Goal: Task Accomplishment & Management: Manage account settings

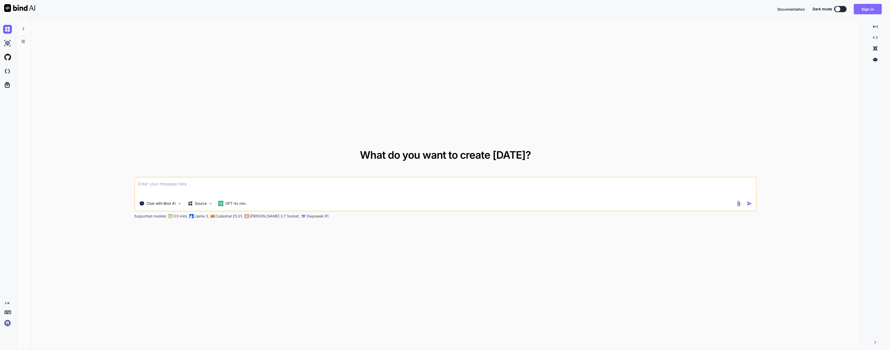
click at [872, 5] on button "Sign in" at bounding box center [868, 9] width 28 height 10
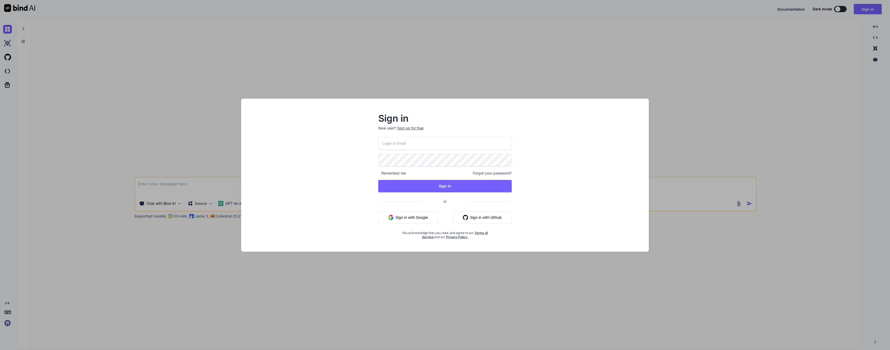
click at [455, 148] on input "email" at bounding box center [445, 143] width 134 height 13
type input "[PERSON_NAME][EMAIL_ADDRESS]"
click at [447, 190] on button "Sign In" at bounding box center [445, 186] width 134 height 12
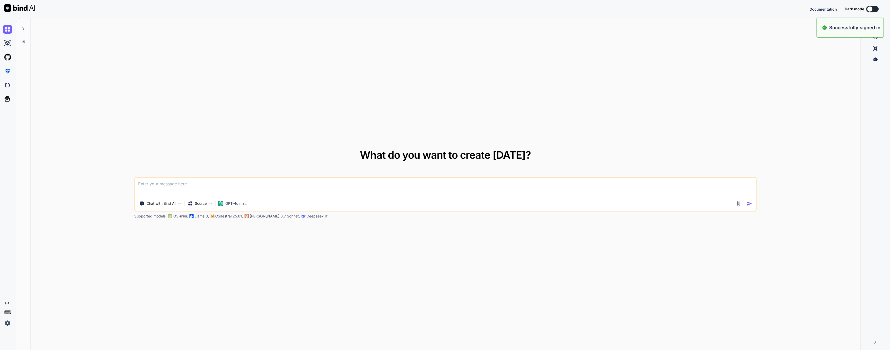
type textarea "x"
click at [8, 326] on img at bounding box center [7, 323] width 9 height 9
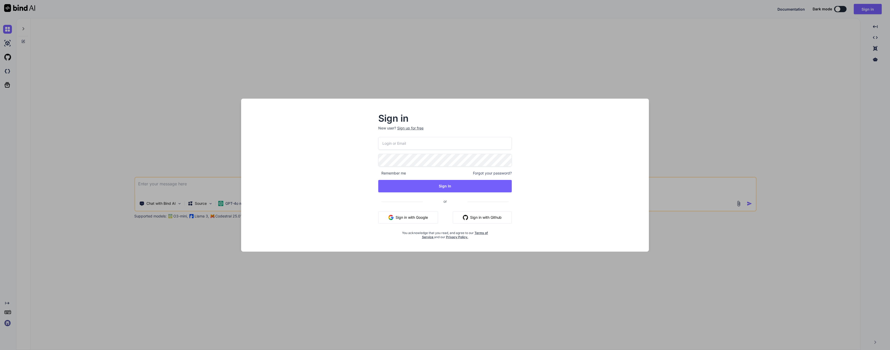
click at [36, 300] on div "Sign in New user? Sign up for free Remember me Forgot your password? Sign In or…" at bounding box center [445, 175] width 890 height 350
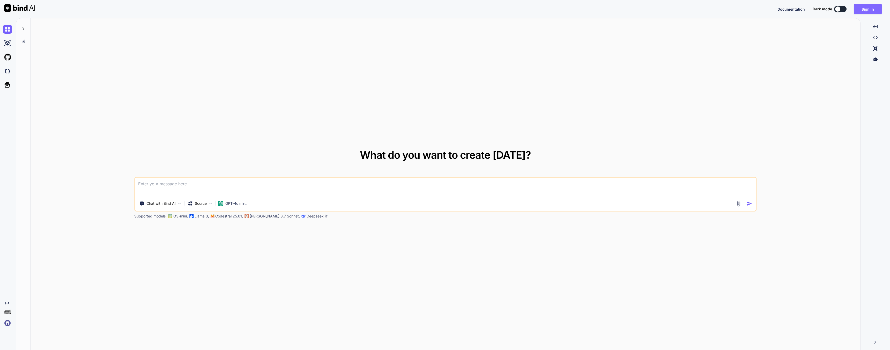
click at [862, 6] on button "Sign in" at bounding box center [868, 9] width 28 height 10
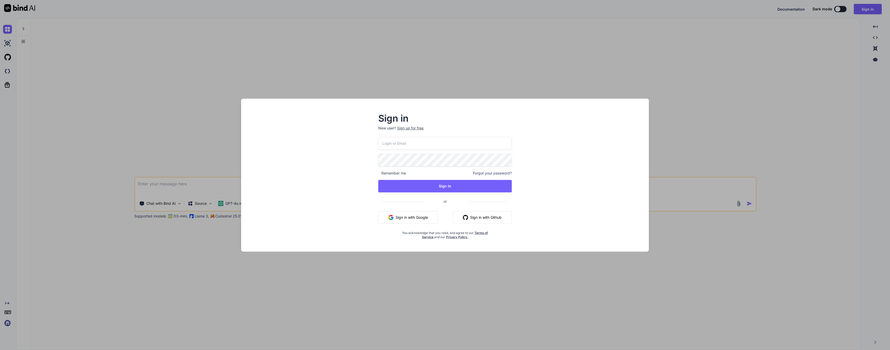
click at [398, 145] on input "email" at bounding box center [445, 143] width 134 height 13
type input "[PERSON_NAME][EMAIL_ADDRESS]"
drag, startPoint x: 413, startPoint y: 146, endPoint x: 368, endPoint y: 145, distance: 45.8
click at [368, 145] on div "Sign in New user? Sign up for free [PERSON_NAME][EMAIL_ADDRESS] Remember me For…" at bounding box center [445, 180] width 400 height 144
click at [392, 145] on input "[PERSON_NAME][EMAIL_ADDRESS]" at bounding box center [445, 143] width 134 height 13
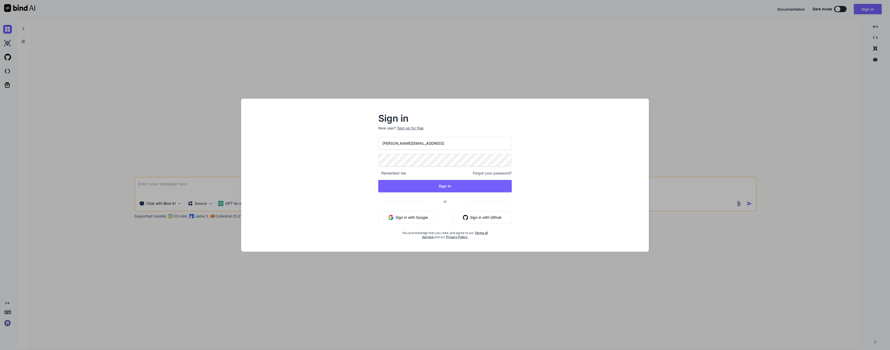
click at [392, 145] on input "[PERSON_NAME][EMAIL_ADDRESS]" at bounding box center [445, 143] width 134 height 13
click at [424, 184] on button "Sign In" at bounding box center [445, 186] width 134 height 12
click at [361, 156] on div "Sign in New user? Sign up for free [PERSON_NAME][EMAIL_ADDRESS] Remember me For…" at bounding box center [445, 180] width 400 height 144
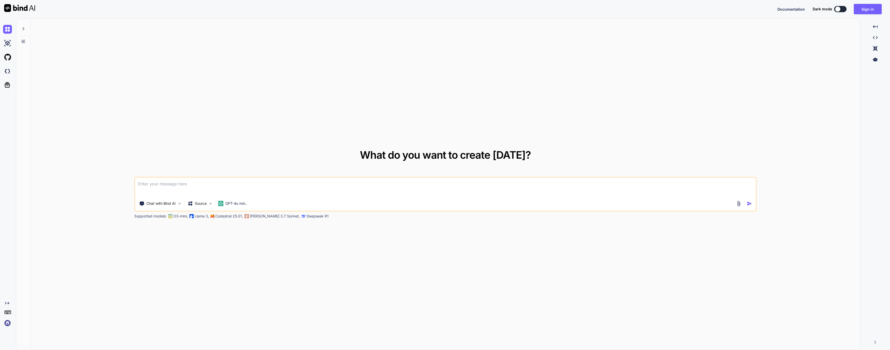
click at [10, 303] on div "Created with Pixso." at bounding box center [8, 303] width 11 height 4
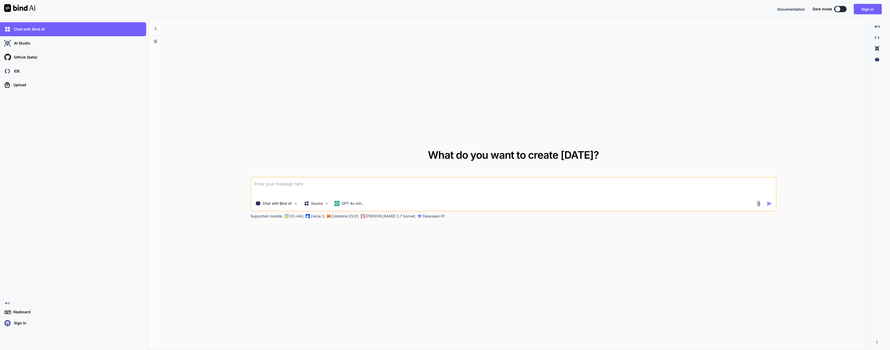
click at [13, 321] on p "Sign in" at bounding box center [19, 322] width 14 height 5
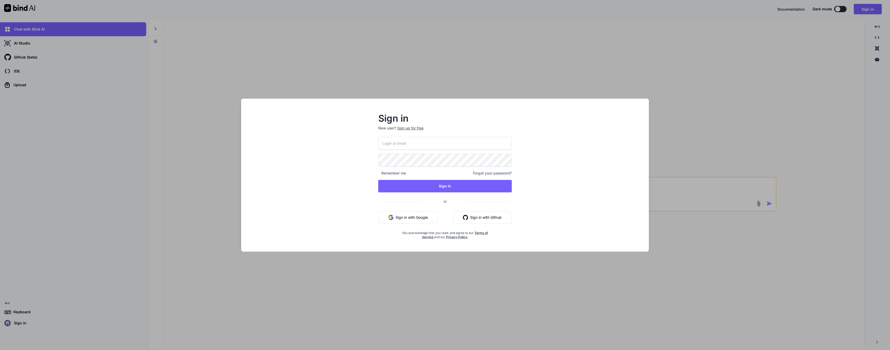
click at [396, 141] on input "email" at bounding box center [445, 143] width 134 height 13
paste input "[PERSON_NAME][EMAIL_ADDRESS]"
type input "[PERSON_NAME][EMAIL_ADDRESS]"
click at [416, 185] on button "Sign In" at bounding box center [445, 186] width 134 height 12
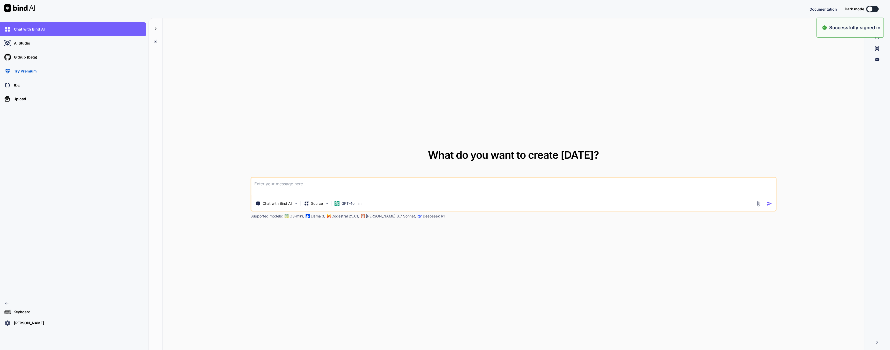
type textarea "x"
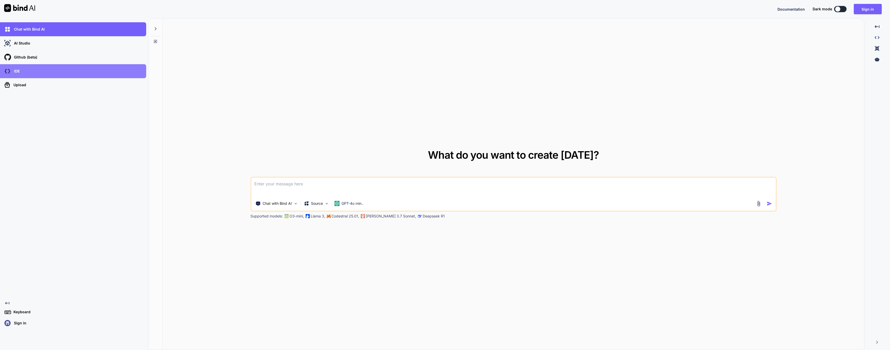
click at [44, 71] on div "IDE" at bounding box center [74, 71] width 143 height 9
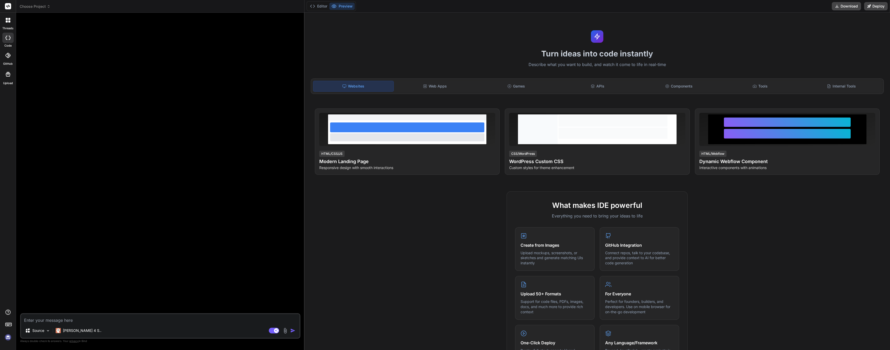
click at [8, 340] on img at bounding box center [8, 337] width 9 height 9
type textarea "x"
click at [11, 340] on img at bounding box center [8, 337] width 9 height 9
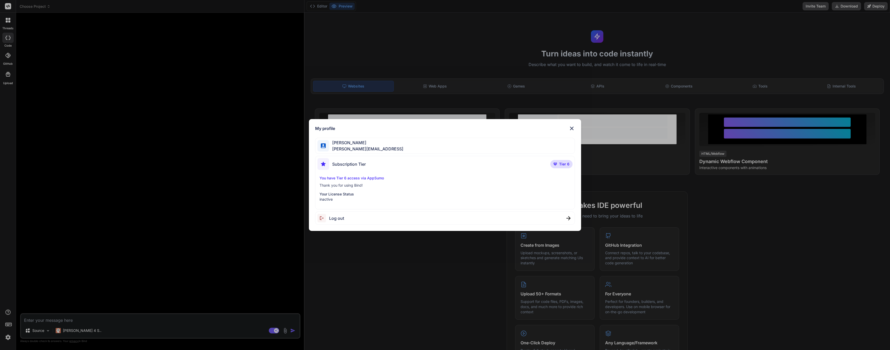
click at [753, 18] on div "My profile Joseph Pearson joe@techwisp.ai Subscription Tier Tier 6 You have Tie…" at bounding box center [445, 175] width 890 height 350
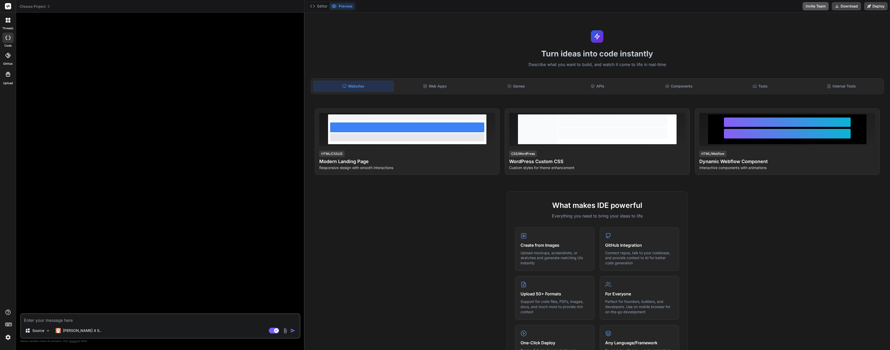
click at [813, 5] on button "Invite Team" at bounding box center [816, 6] width 26 height 8
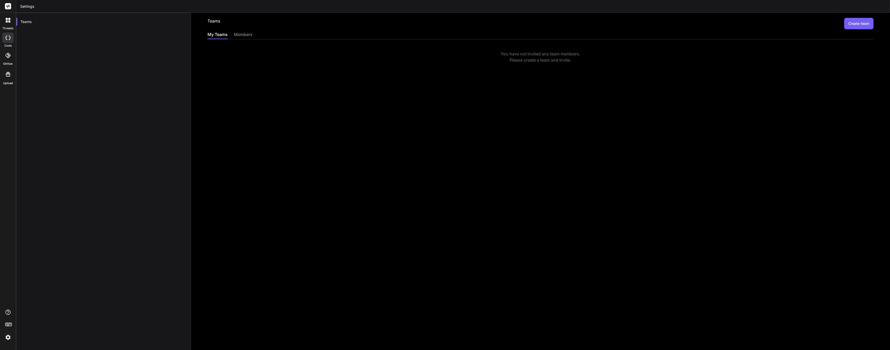
click at [857, 24] on button "Create team" at bounding box center [858, 23] width 29 height 11
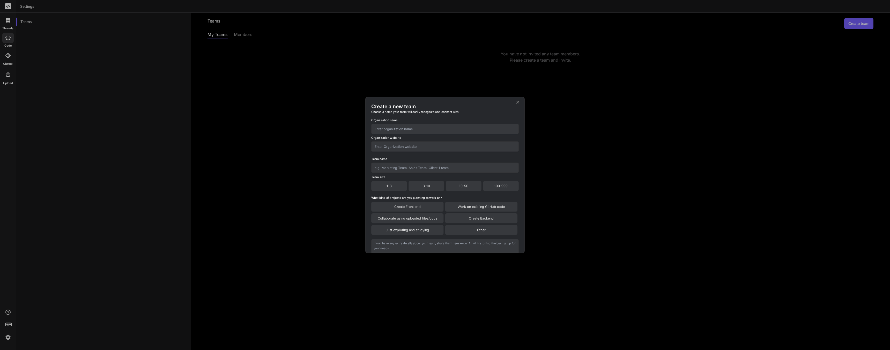
click at [409, 127] on input "text" at bounding box center [444, 129] width 147 height 10
type input "TechWisp"
type input "www.techwisp.ai"
type input "T"
type input "Wisp"
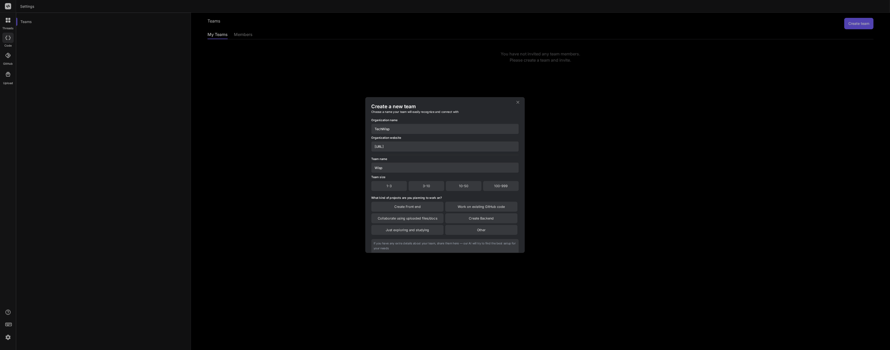
click at [417, 187] on div "3-10" at bounding box center [427, 186] width 36 height 10
click at [409, 208] on div "Create Front end" at bounding box center [407, 207] width 72 height 10
click at [403, 220] on div "Collaborate using uploaded files/docs" at bounding box center [407, 219] width 72 height 10
click at [402, 232] on div "Just exploring and studying" at bounding box center [407, 231] width 72 height 10
click at [462, 219] on div "Create Backend" at bounding box center [481, 219] width 72 height 10
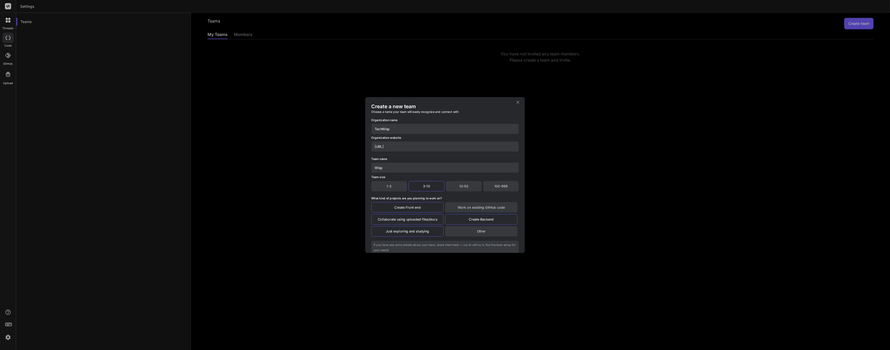
click at [460, 210] on div "Work on existing GitHub code" at bounding box center [481, 207] width 72 height 10
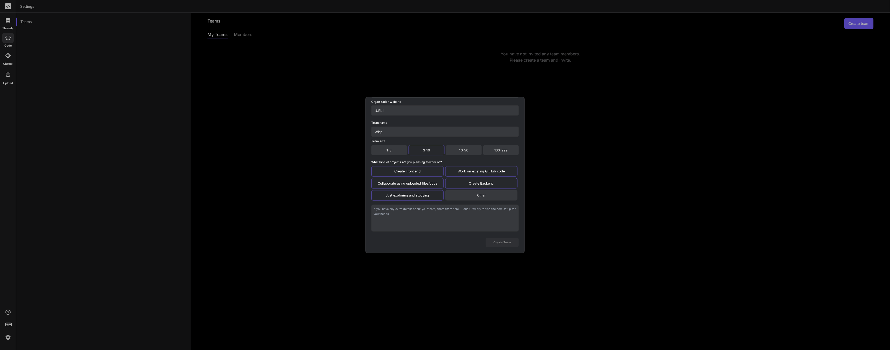
click at [405, 211] on textarea at bounding box center [444, 217] width 147 height 27
click at [455, 218] on textarea "Here is a playspace to mess with an AI Developer" at bounding box center [444, 217] width 147 height 27
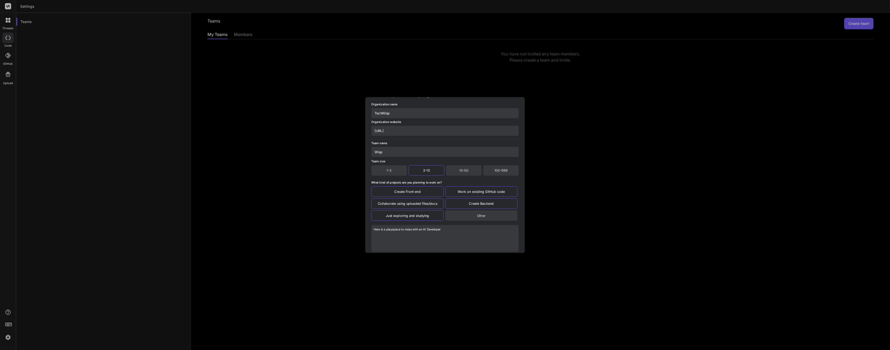
scroll to position [0, 0]
type textarea "Here is a playspace to mess with an AI Developer"
click at [402, 145] on input "www.techwisp.ai" at bounding box center [444, 146] width 147 height 10
click at [401, 129] on input "TechWisp" at bounding box center [444, 129] width 147 height 10
click at [398, 167] on input "Wisp" at bounding box center [444, 167] width 147 height 10
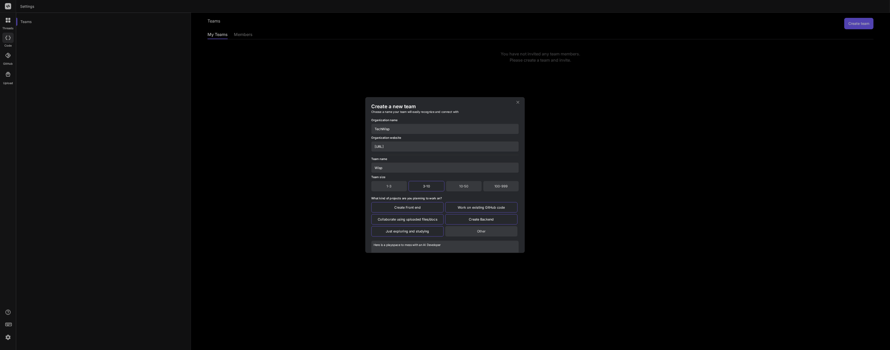
scroll to position [45, 0]
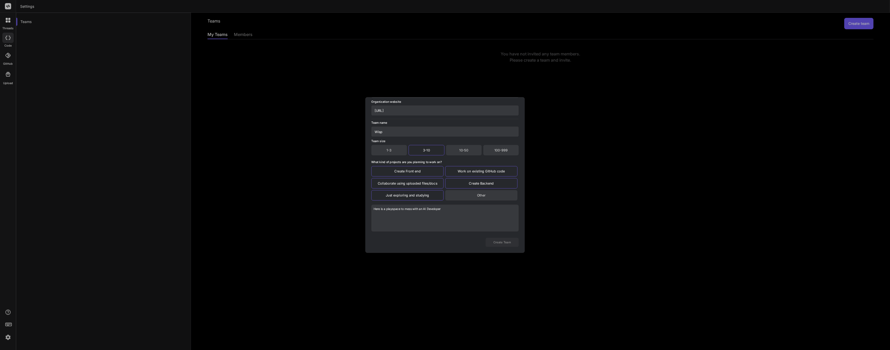
click at [463, 216] on textarea "Here is a playspace to mess with an AI Developer" at bounding box center [444, 217] width 147 height 27
drag, startPoint x: 500, startPoint y: 236, endPoint x: 500, endPoint y: 239, distance: 2.6
click at [500, 236] on div "Create Team" at bounding box center [444, 240] width 147 height 12
click at [500, 240] on button "Create Team" at bounding box center [502, 242] width 33 height 9
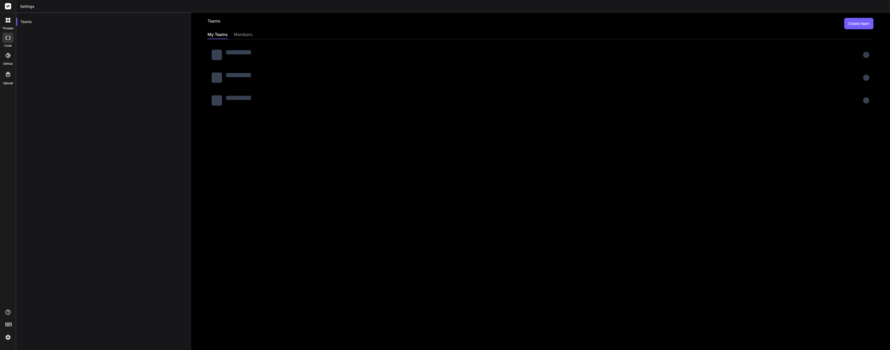
click at [869, 55] on div at bounding box center [541, 55] width 666 height 19
click at [245, 57] on div at bounding box center [238, 54] width 25 height 9
click at [234, 35] on div "members" at bounding box center [243, 34] width 19 height 7
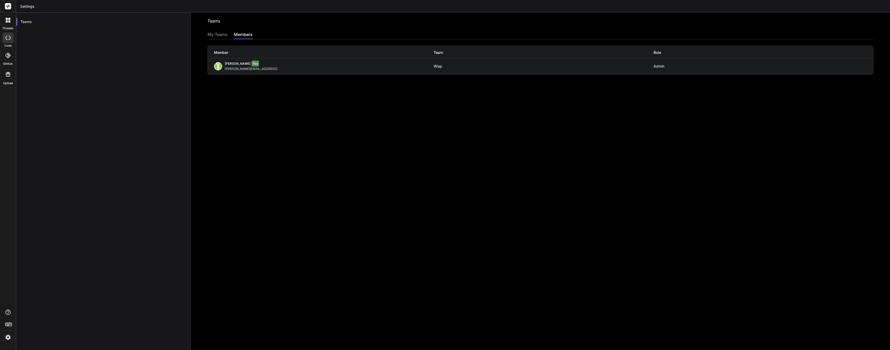
click at [216, 35] on div "My Teams" at bounding box center [218, 34] width 20 height 7
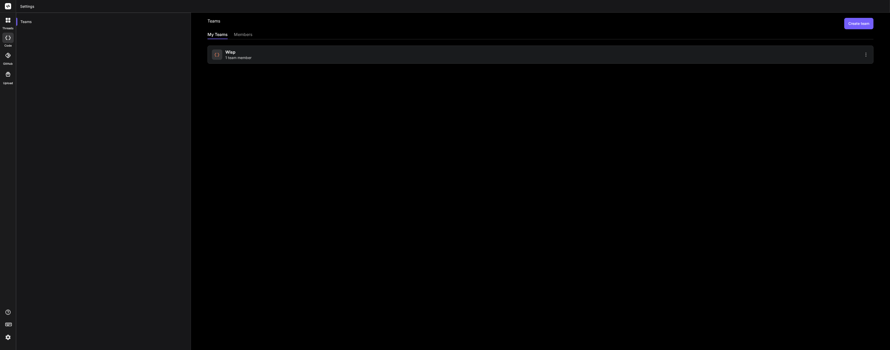
click at [364, 49] on div "Wisp 1 team member" at bounding box center [375, 54] width 327 height 11
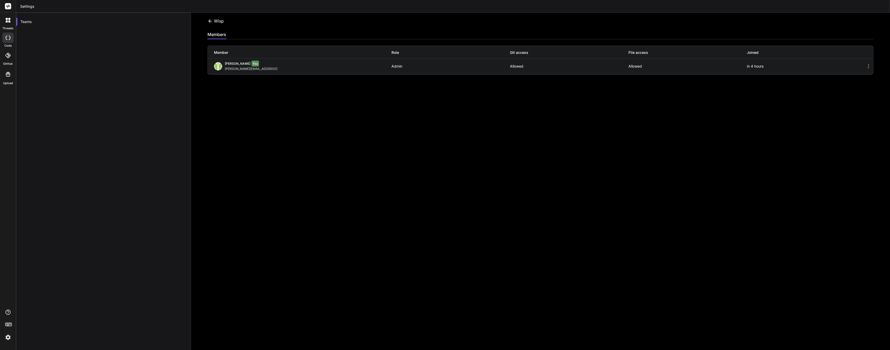
click at [870, 67] on icon at bounding box center [869, 66] width 6 height 6
click at [870, 66] on icon at bounding box center [869, 66] width 6 height 6
click at [869, 66] on icon at bounding box center [868, 66] width 1 height 4
click at [869, 68] on icon at bounding box center [869, 66] width 6 height 6
drag, startPoint x: 464, startPoint y: 106, endPoint x: 453, endPoint y: 109, distance: 11.9
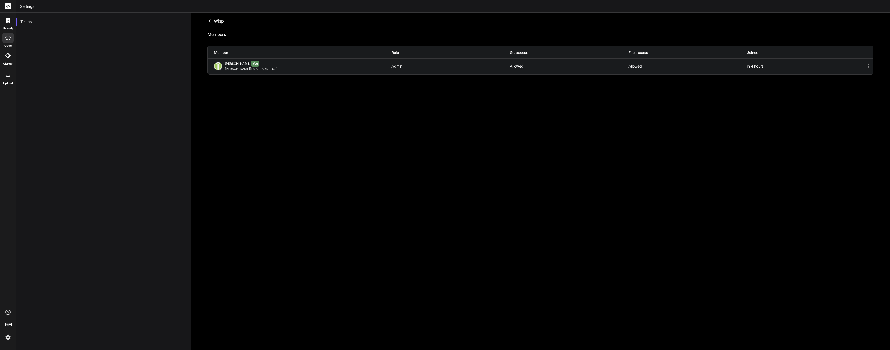
click at [463, 107] on div "Wisp Invite members members Member Role Git access File access Joined Joseph Pe…" at bounding box center [540, 181] width 699 height 337
click at [222, 35] on div "members" at bounding box center [217, 34] width 19 height 7
click at [216, 24] on div "Wisp" at bounding box center [216, 21] width 16 height 6
click at [210, 22] on icon at bounding box center [210, 20] width 5 height 5
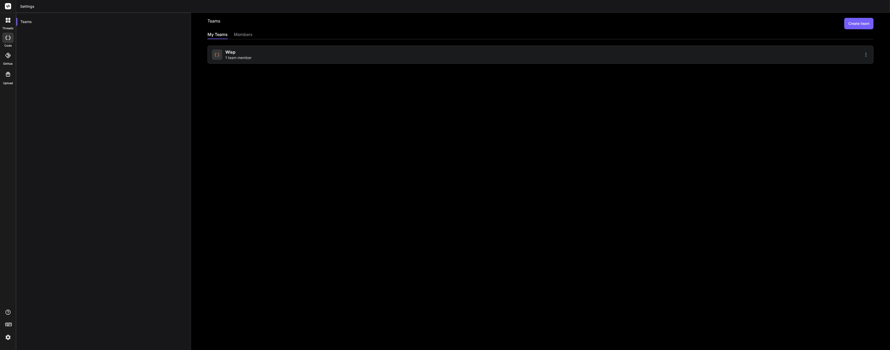
click at [236, 56] on span "1 team member" at bounding box center [238, 57] width 26 height 5
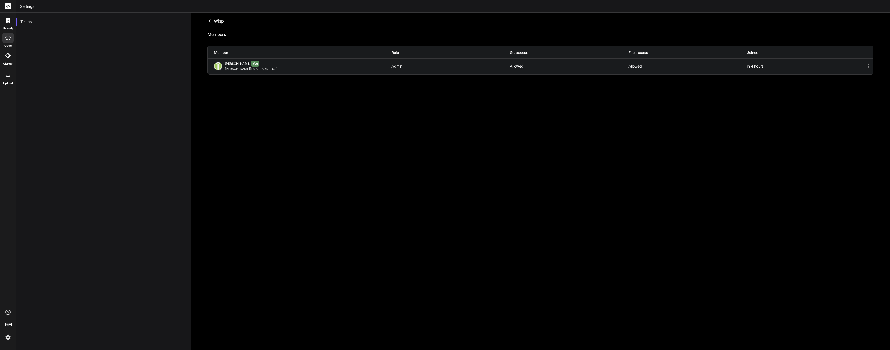
click at [868, 63] on icon at bounding box center [869, 66] width 6 height 6
drag, startPoint x: 649, startPoint y: 114, endPoint x: 623, endPoint y: 110, distance: 26.7
click at [649, 114] on div "Wisp Invite members members Member Role Git access File access Joined Joseph Pe…" at bounding box center [540, 181] width 699 height 337
click at [222, 19] on div "Wisp" at bounding box center [216, 21] width 16 height 6
click at [212, 21] on icon at bounding box center [210, 20] width 5 height 5
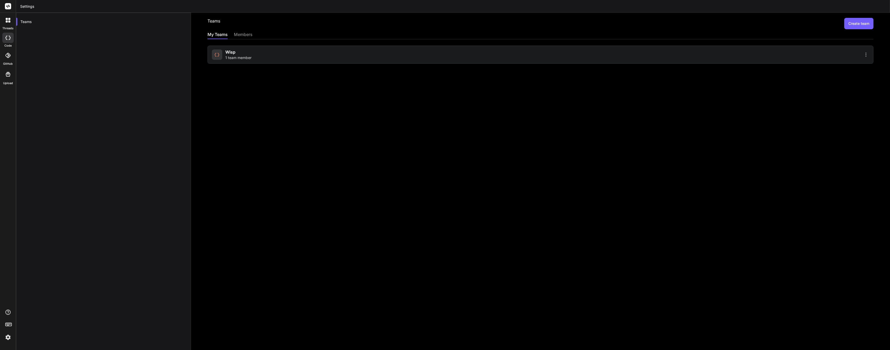
click at [245, 34] on div "members" at bounding box center [243, 34] width 19 height 7
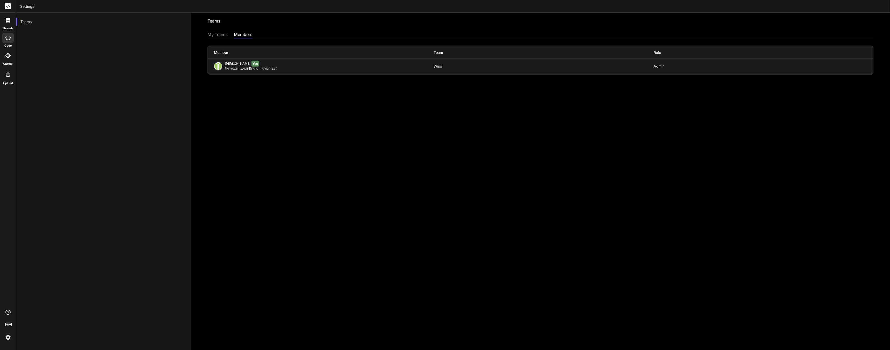
click at [210, 21] on h2 "Teams" at bounding box center [214, 23] width 13 height 11
click at [213, 34] on div "My Teams" at bounding box center [218, 34] width 20 height 7
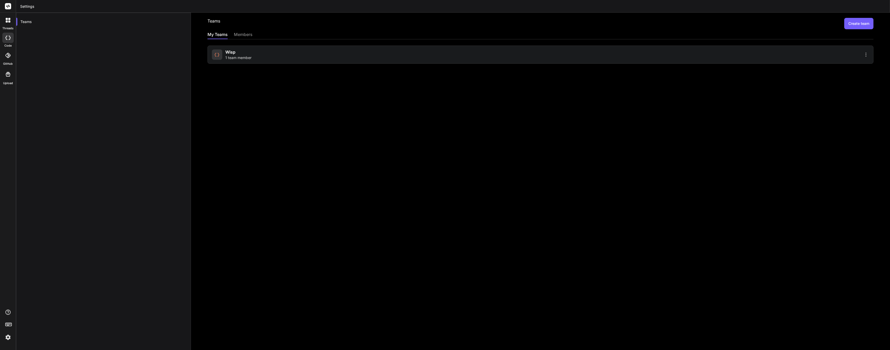
click at [220, 53] on div at bounding box center [217, 54] width 10 height 10
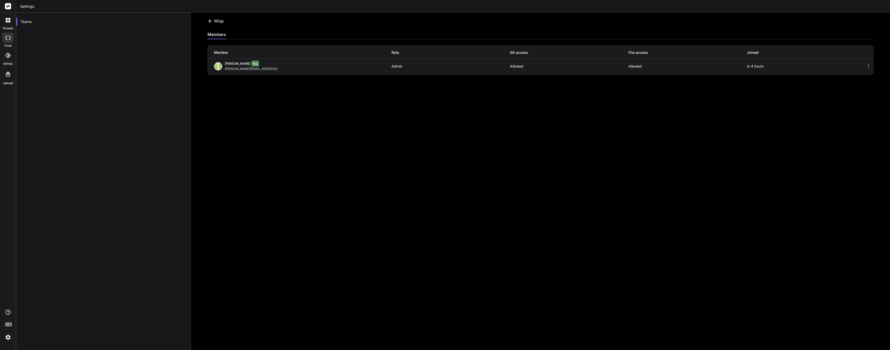
click at [219, 22] on div "Wisp" at bounding box center [216, 21] width 16 height 6
click at [211, 21] on icon at bounding box center [210, 20] width 4 height 3
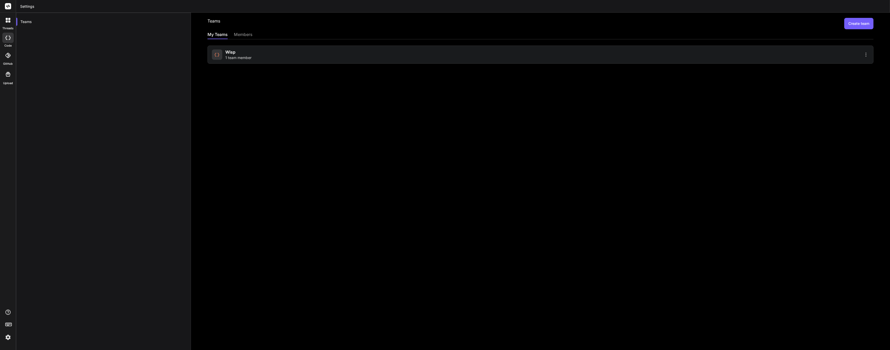
click at [10, 58] on div at bounding box center [7, 55] width 11 height 11
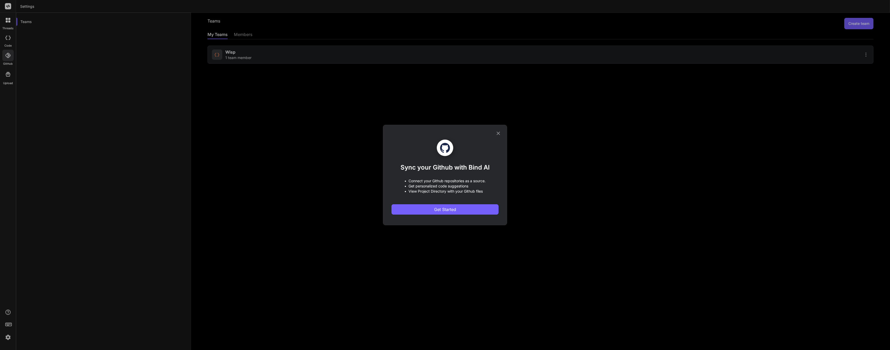
click at [505, 134] on div "Sync your Github with Bind AI • Connect your Github repositories as a source. •…" at bounding box center [445, 175] width 124 height 100
click at [495, 131] on div "Sync your Github with Bind AI • Connect your Github repositories as a source. •…" at bounding box center [444, 175] width 107 height 100
click at [498, 134] on icon at bounding box center [499, 133] width 6 height 6
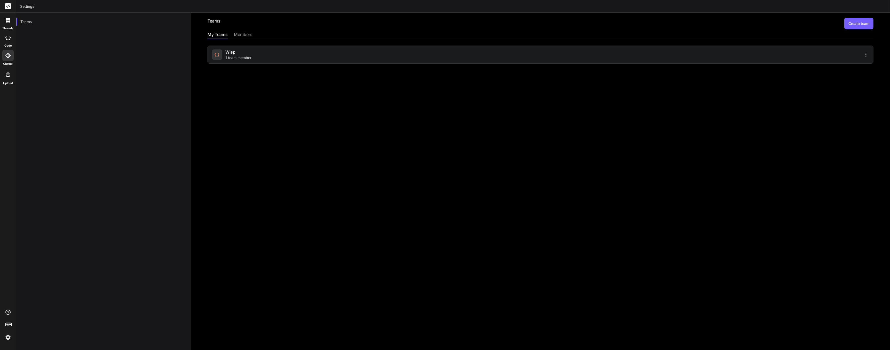
click at [9, 54] on icon at bounding box center [7, 55] width 5 height 5
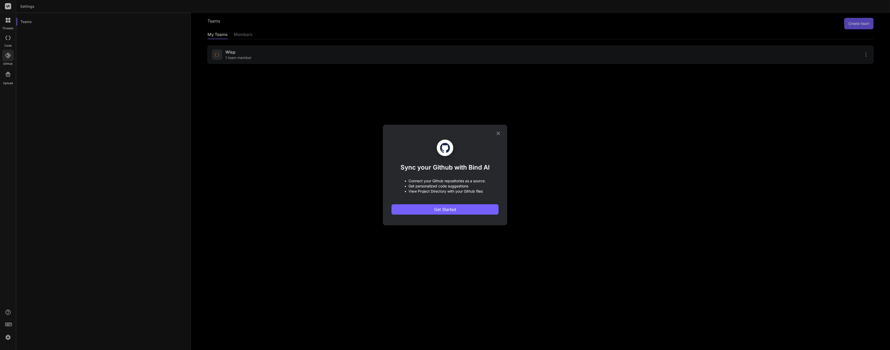
click at [10, 41] on div "Sync your Github with Bind AI • Connect your Github repositories as a source. •…" at bounding box center [445, 175] width 890 height 350
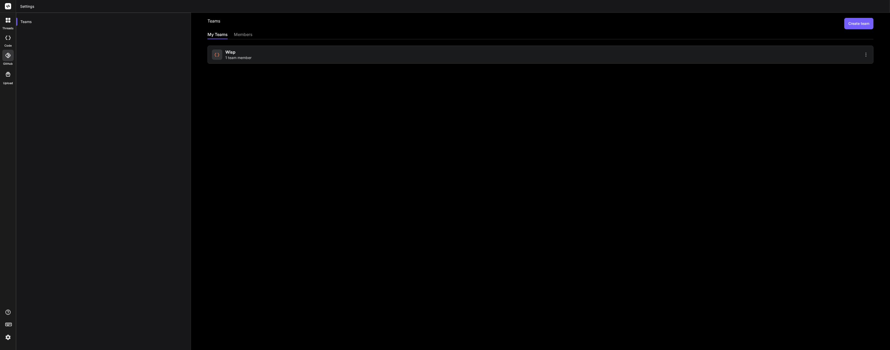
click at [12, 40] on div at bounding box center [7, 38] width 11 height 10
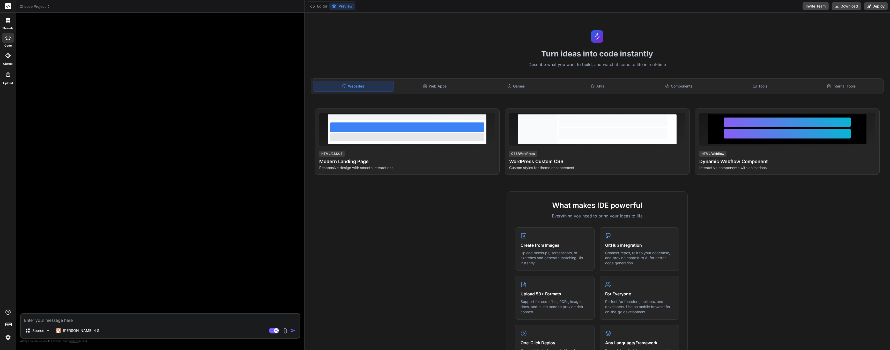
type textarea "x"
click at [33, 6] on span "Choose Project" at bounding box center [35, 6] width 31 height 5
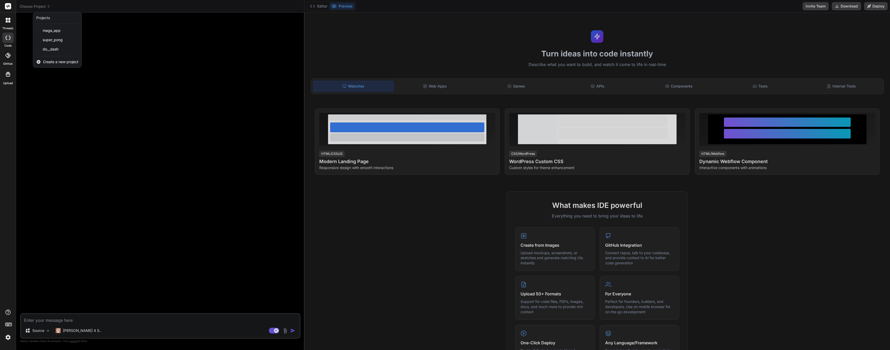
click at [57, 60] on span "Create a new project" at bounding box center [60, 61] width 35 height 5
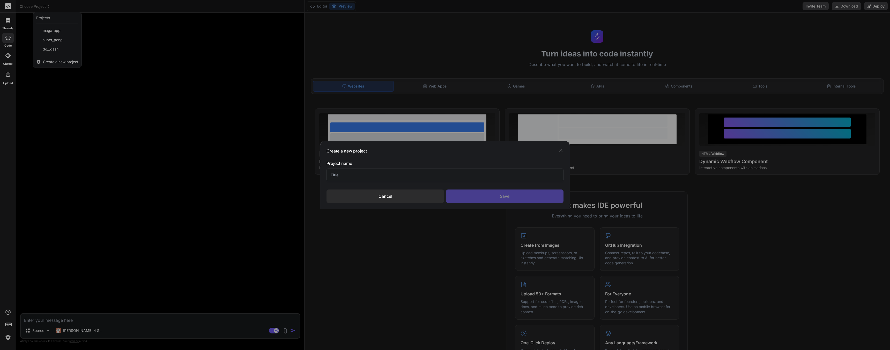
click at [350, 177] on input "text" at bounding box center [445, 174] width 237 height 13
type input "Surveyr"
click at [468, 197] on div "Save" at bounding box center [504, 195] width 117 height 13
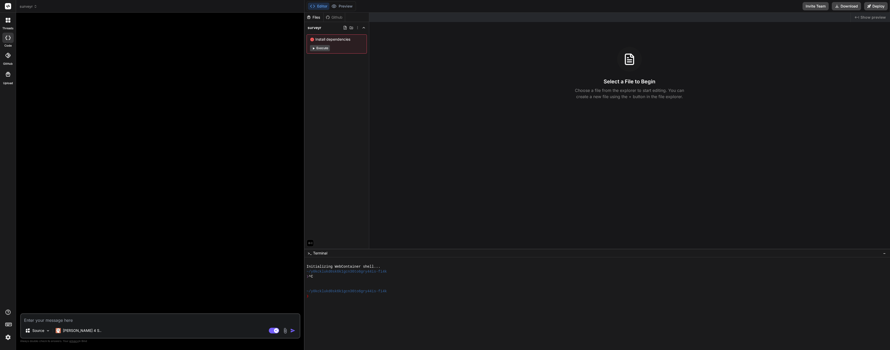
click at [862, 20] on span "Show preview" at bounding box center [873, 17] width 25 height 5
click at [861, 17] on div "Created with Pixso. Show preview" at bounding box center [870, 17] width 39 height 9
click at [336, 19] on div "Github" at bounding box center [334, 17] width 21 height 5
click at [308, 17] on icon at bounding box center [308, 17] width 3 height 3
click at [319, 6] on button "Editor" at bounding box center [318, 6] width 21 height 7
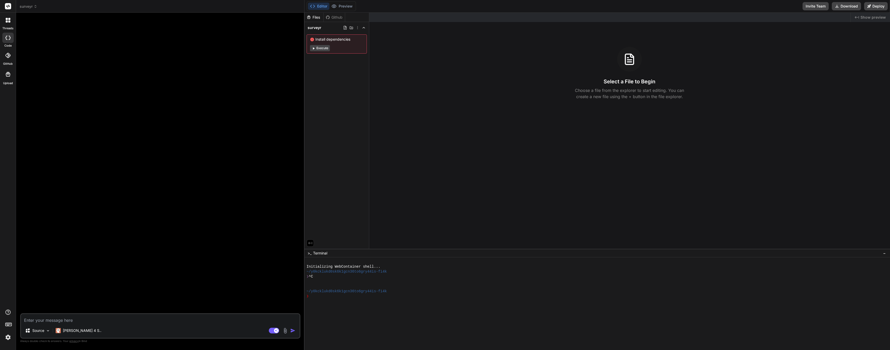
click at [238, 123] on div at bounding box center [160, 165] width 279 height 296
click at [71, 332] on p "Claude 4 S.." at bounding box center [82, 330] width 39 height 5
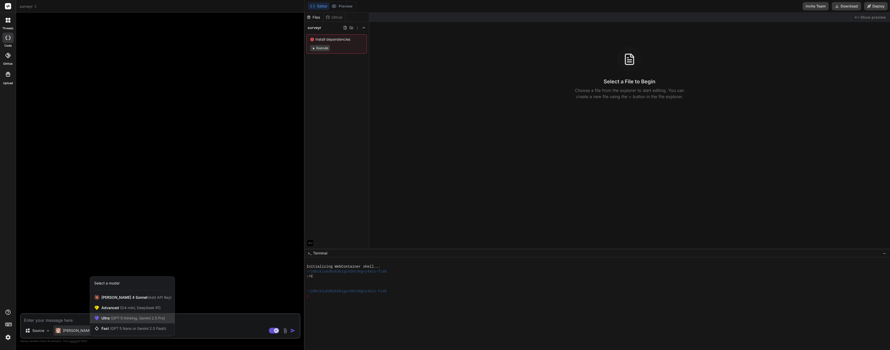
click at [148, 316] on span "(GPT-5 thinking, Gemini 2.5 Pro)" at bounding box center [137, 318] width 55 height 4
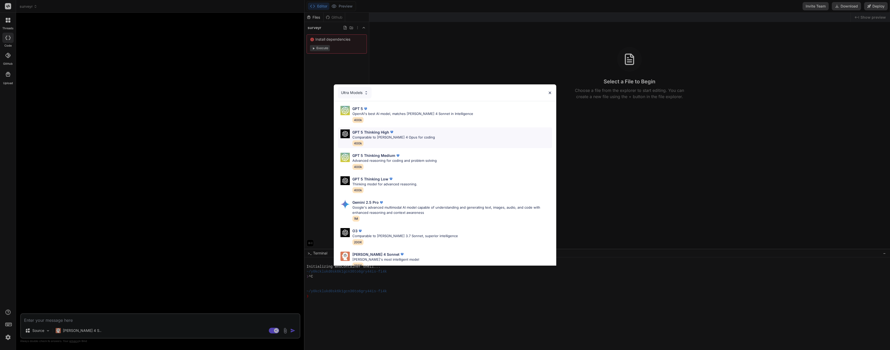
click at [378, 142] on div "GPT 5 Thinking High Comparable to Claude 4 Opus for coding 400k" at bounding box center [393, 137] width 83 height 17
type textarea "x"
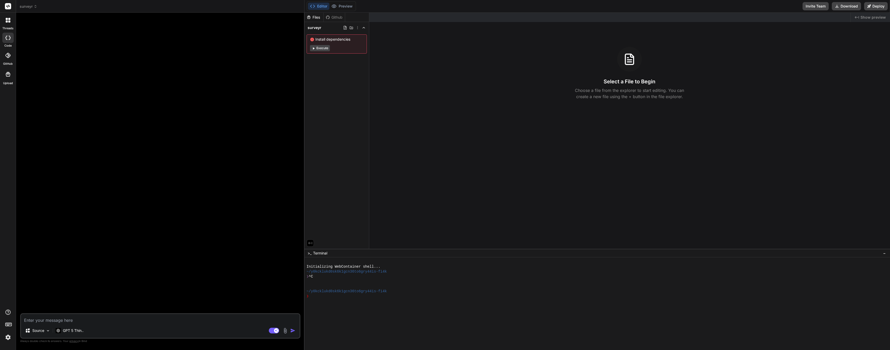
click at [76, 318] on textarea at bounding box center [160, 318] width 279 height 9
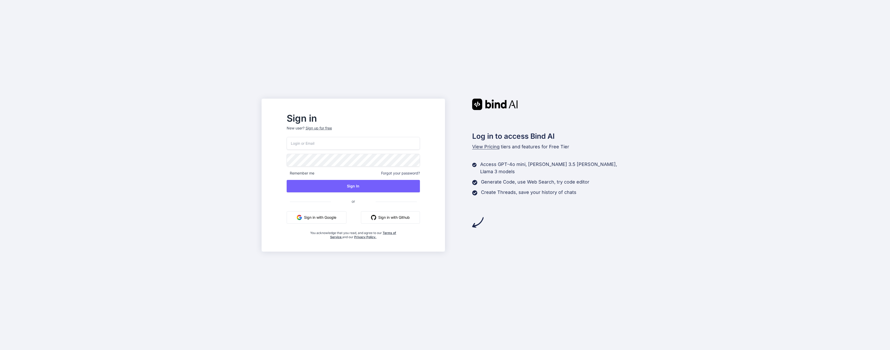
click at [333, 142] on input "email" at bounding box center [353, 143] width 133 height 13
type input "[PERSON_NAME][EMAIL_ADDRESS]"
click at [348, 183] on button "Sign In" at bounding box center [353, 186] width 133 height 12
